Goal: Find specific page/section: Find specific page/section

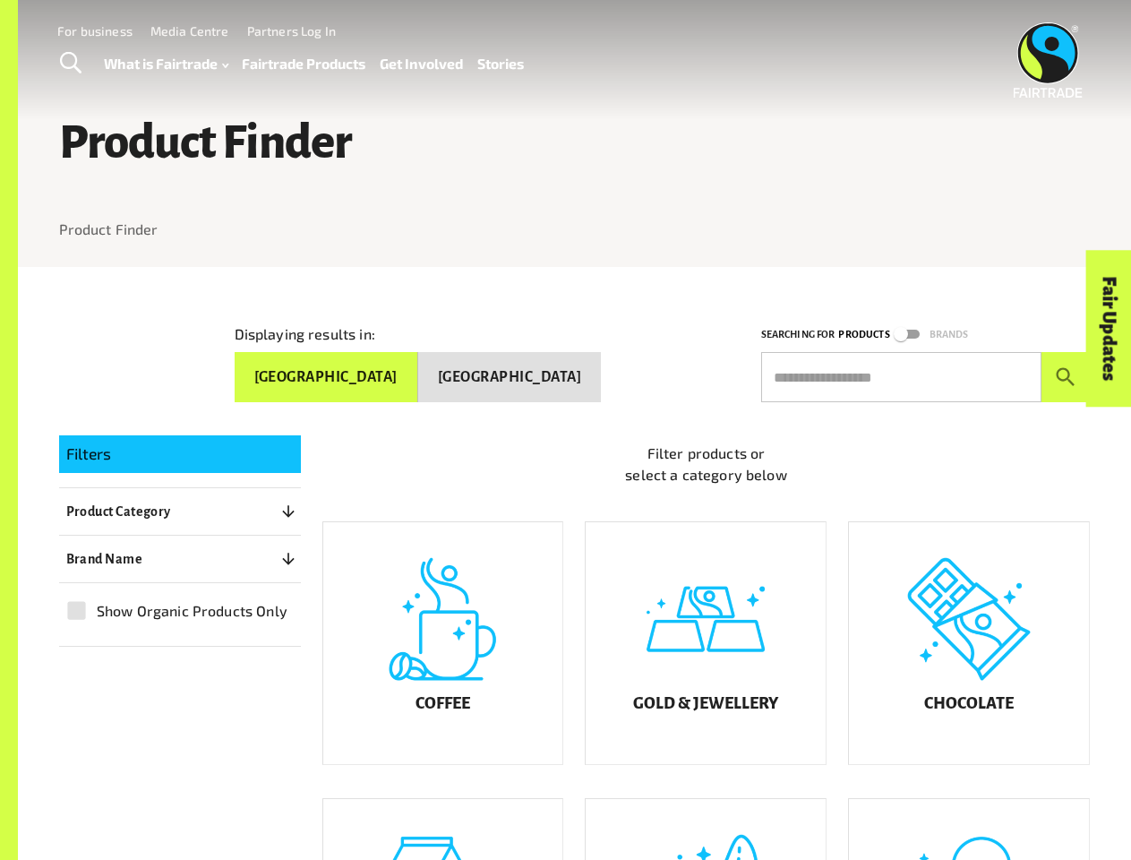
click at [70, 64] on span "Toggle Search" at bounding box center [70, 63] width 21 height 23
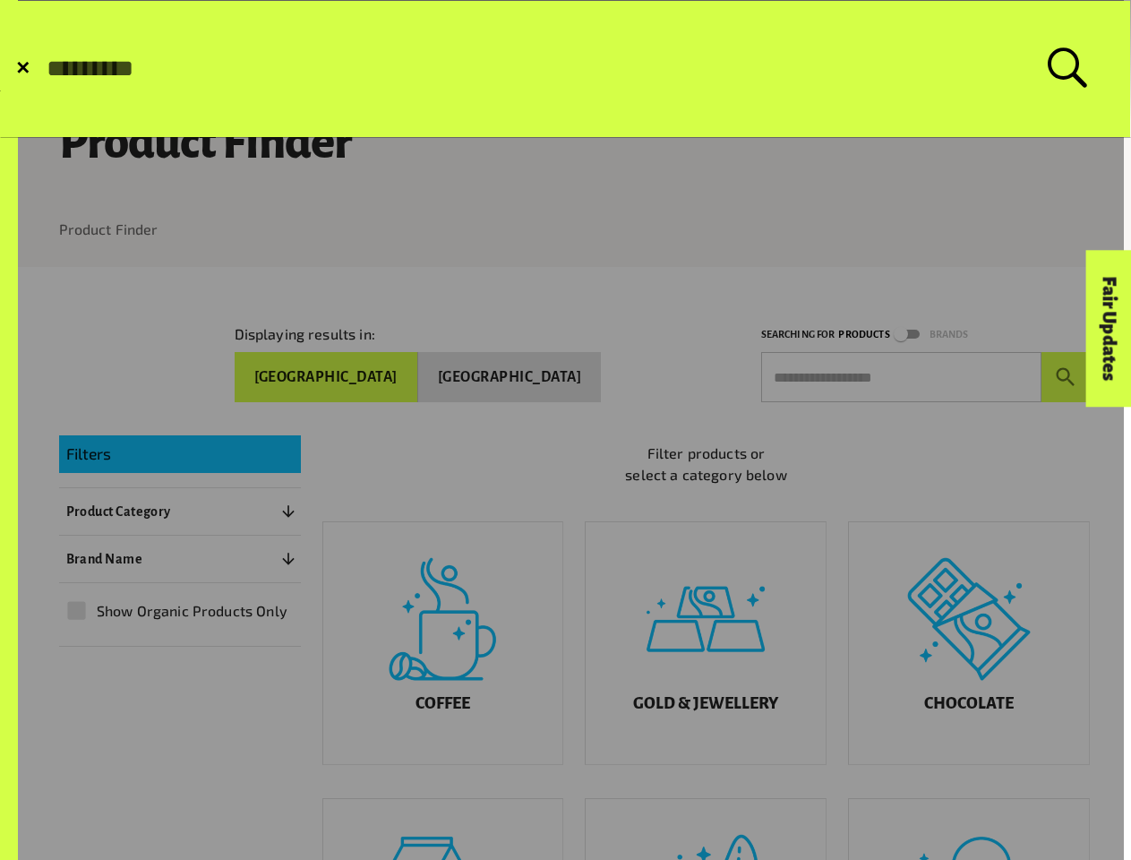
click at [574, 430] on link at bounding box center [562, 565] width 1124 height 1131
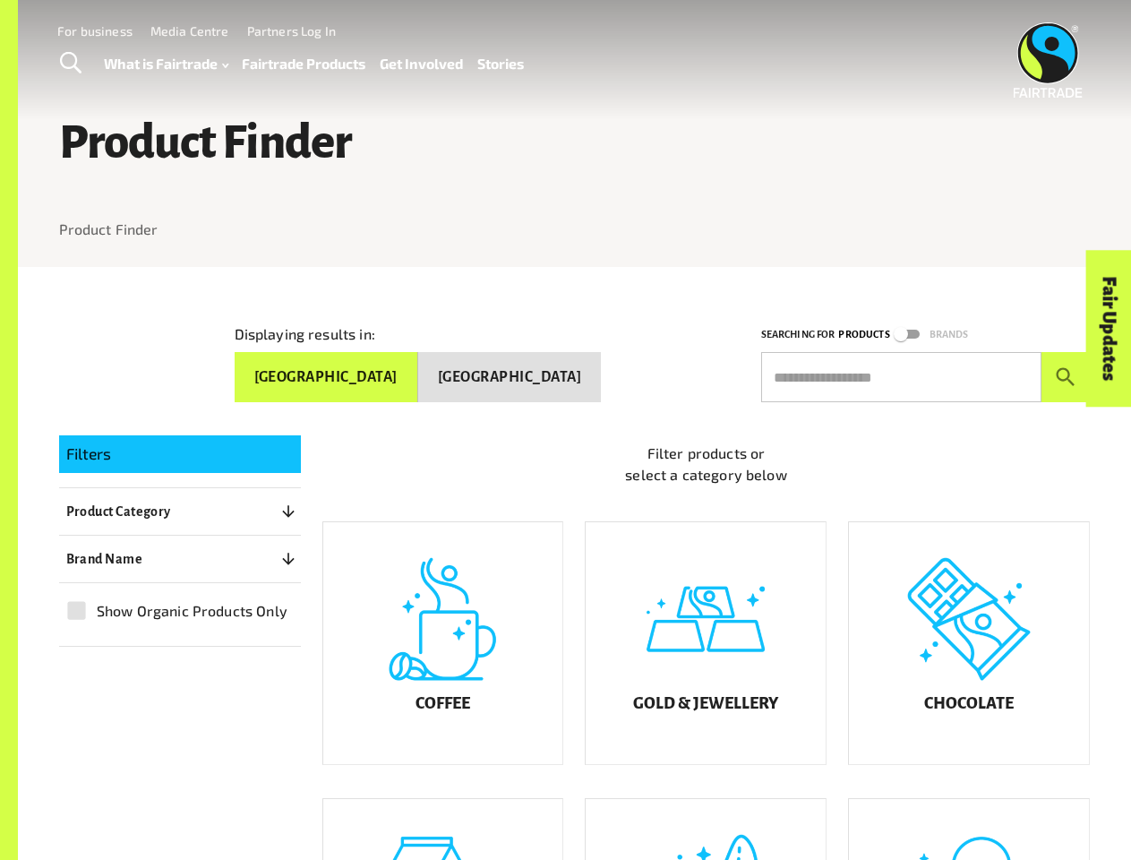
click at [418, 374] on button "[GEOGRAPHIC_DATA]" at bounding box center [327, 377] width 184 height 50
click at [547, 374] on button "[GEOGRAPHIC_DATA]" at bounding box center [509, 377] width 183 height 50
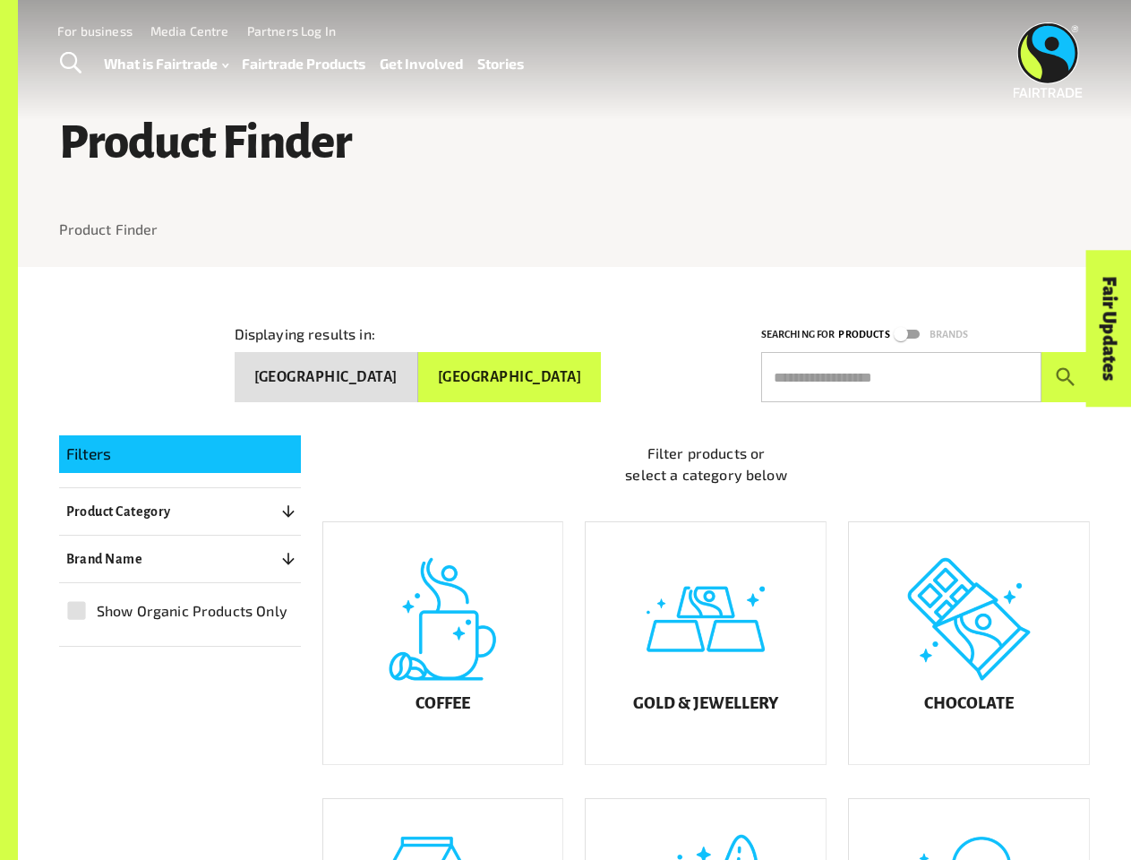
click at [901, 374] on input "text" at bounding box center [901, 377] width 280 height 50
click at [180, 510] on button "Product Category 0" at bounding box center [180, 511] width 242 height 32
